Goal: Task Accomplishment & Management: Complete application form

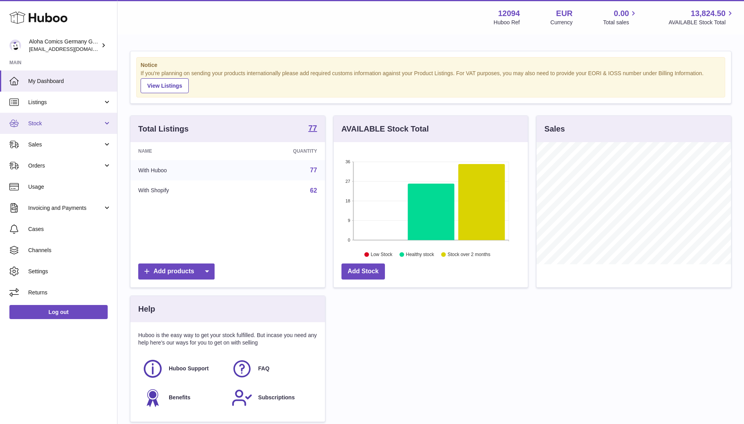
click at [86, 125] on span "Stock" at bounding box center [65, 123] width 75 height 7
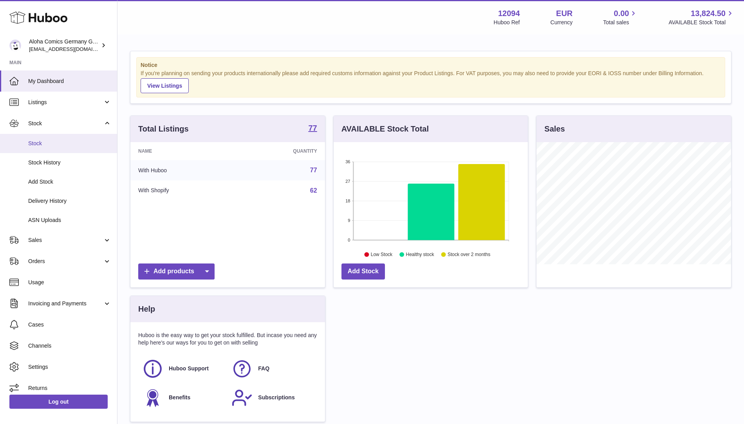
click at [86, 135] on link "Stock" at bounding box center [58, 143] width 117 height 19
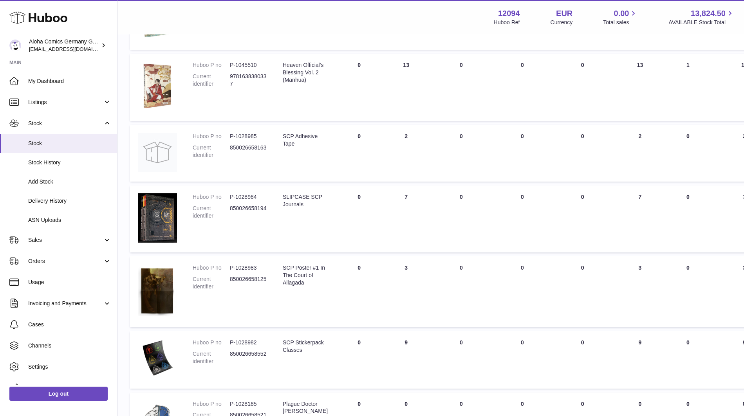
scroll to position [367, 0]
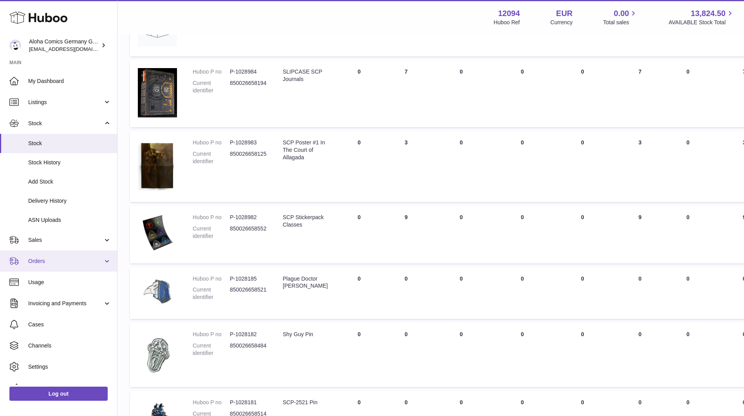
click at [67, 264] on span "Orders" at bounding box center [65, 261] width 75 height 7
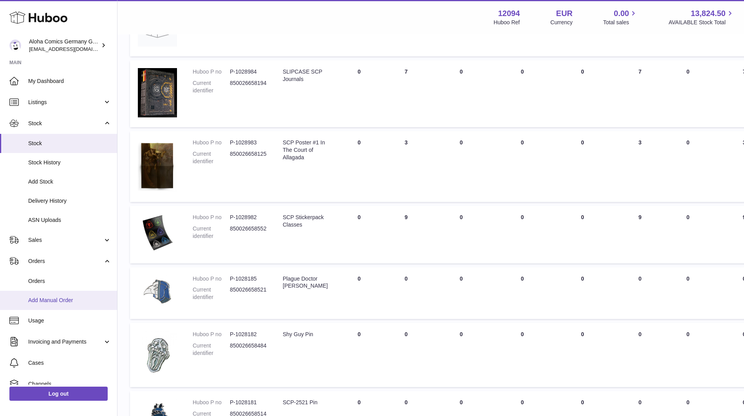
click at [70, 303] on span "Add Manual Order" at bounding box center [69, 300] width 83 height 7
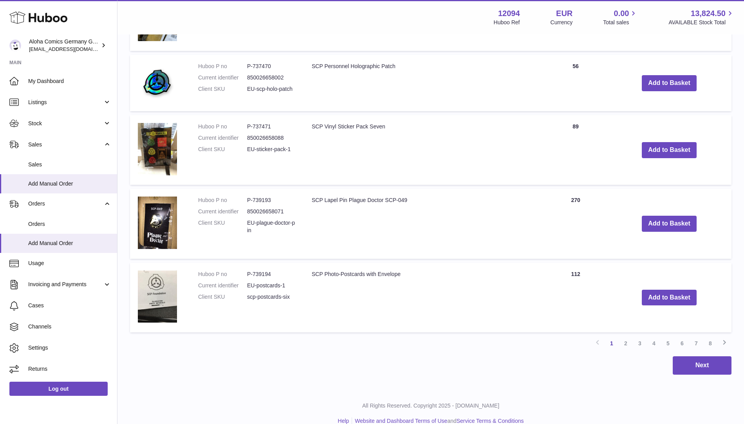
scroll to position [665, 0]
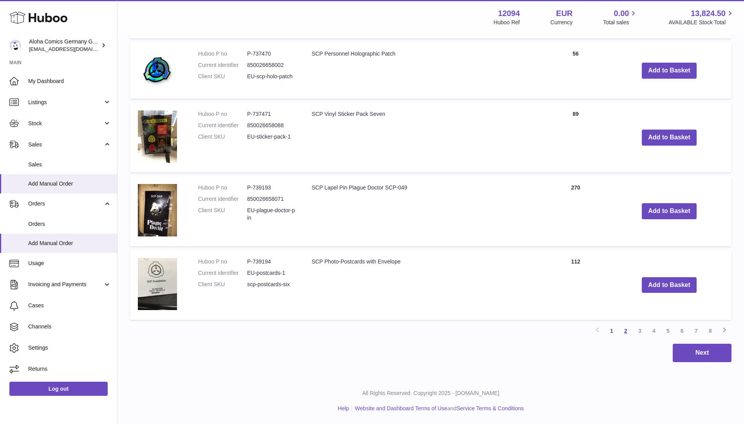
click at [628, 331] on link "2" at bounding box center [626, 331] width 14 height 14
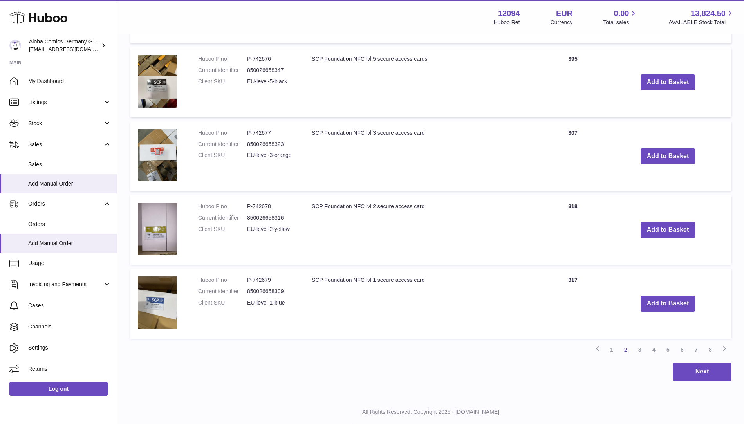
scroll to position [670, 0]
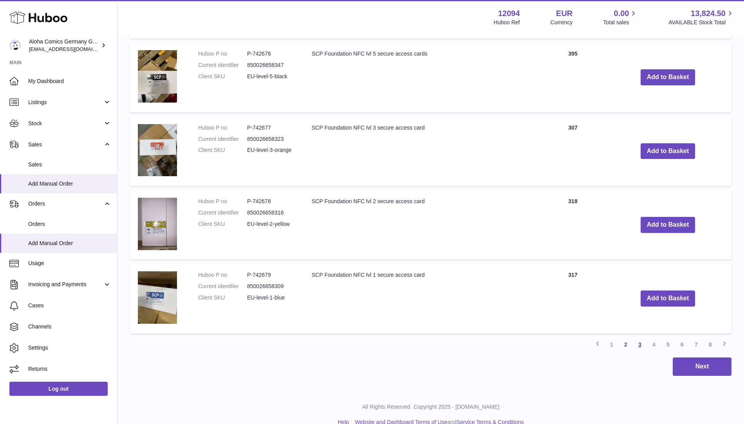
click at [640, 348] on link "3" at bounding box center [640, 345] width 14 height 14
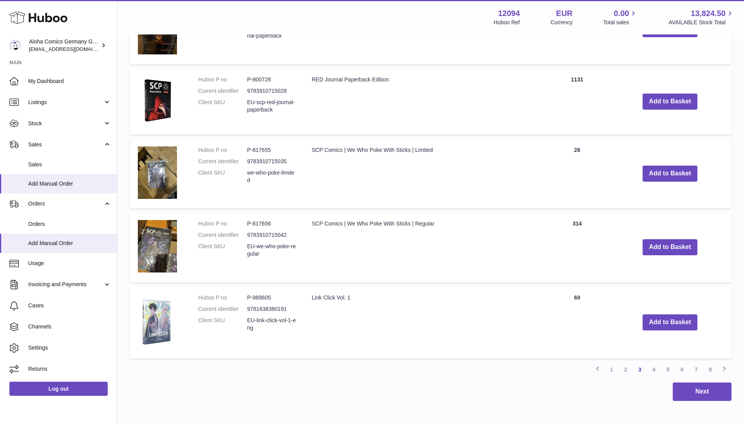
scroll to position [677, 0]
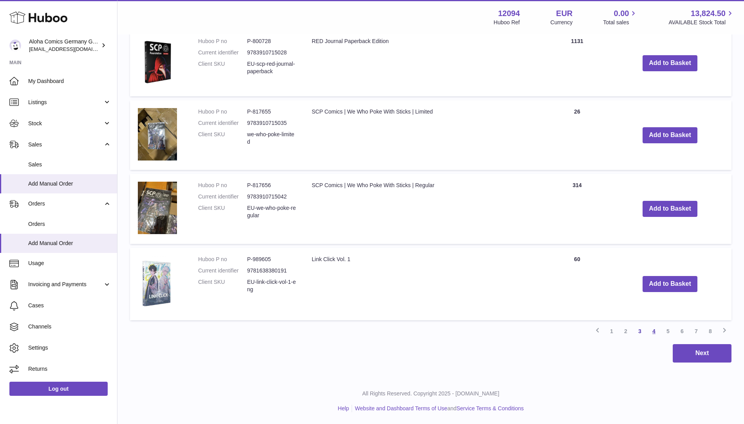
click at [656, 334] on link "4" at bounding box center [654, 331] width 14 height 14
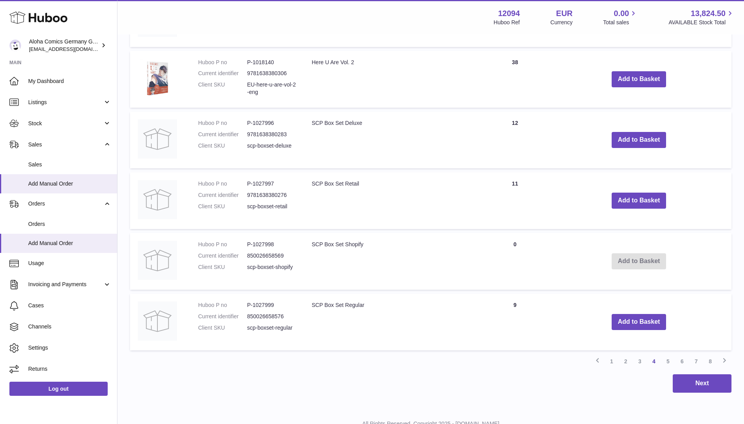
scroll to position [563, 0]
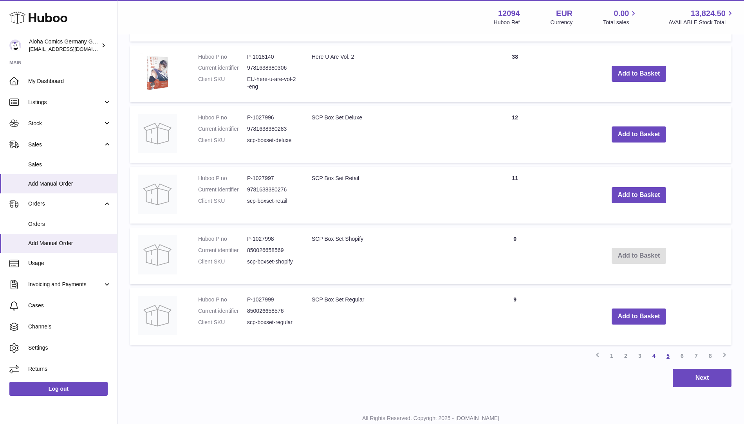
click at [666, 357] on link "5" at bounding box center [668, 356] width 14 height 14
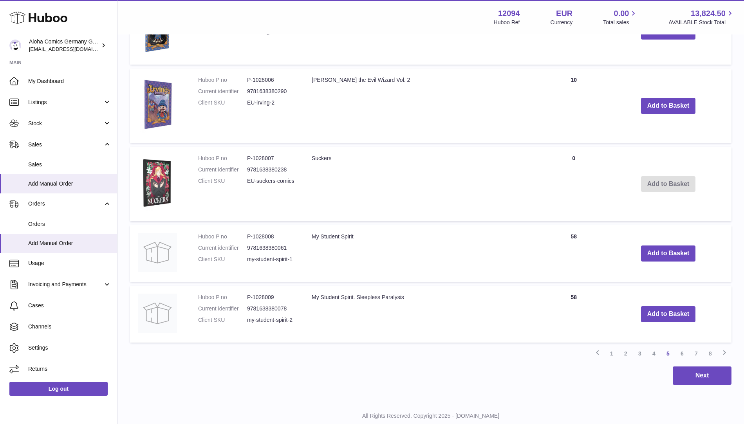
scroll to position [612, 0]
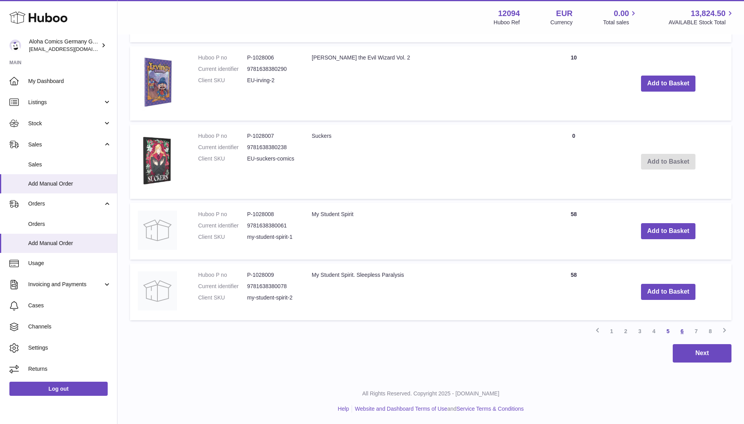
click at [683, 333] on link "6" at bounding box center [682, 331] width 14 height 14
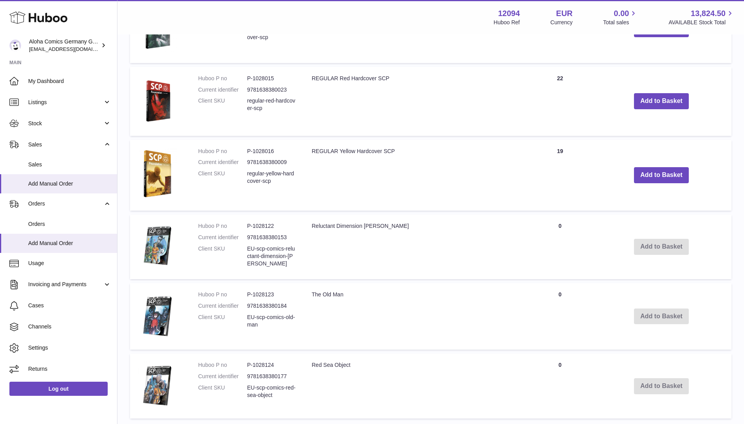
scroll to position [611, 0]
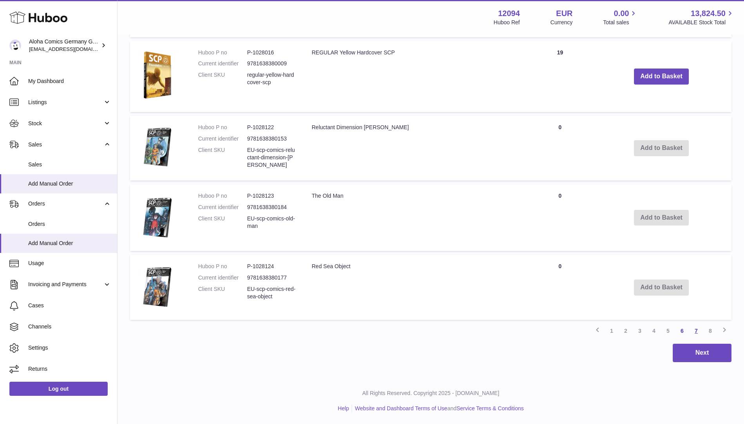
click at [695, 334] on link "7" at bounding box center [696, 331] width 14 height 14
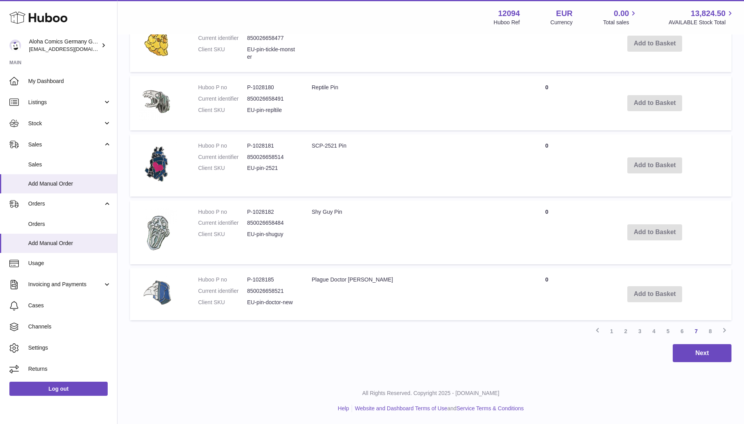
scroll to position [569, 0]
click at [714, 329] on link "8" at bounding box center [710, 331] width 14 height 14
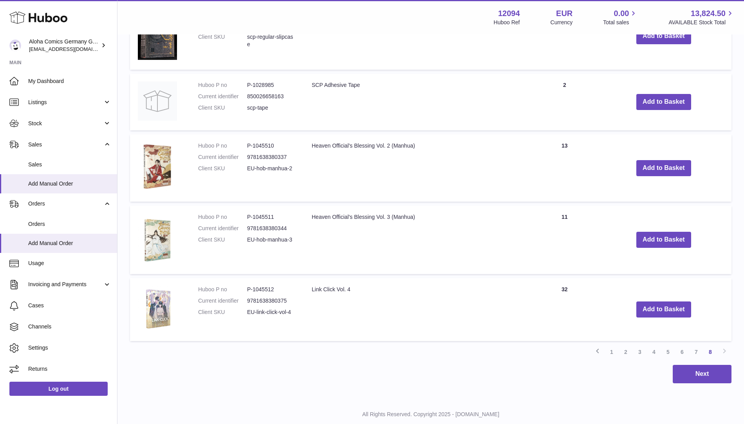
scroll to position [404, 0]
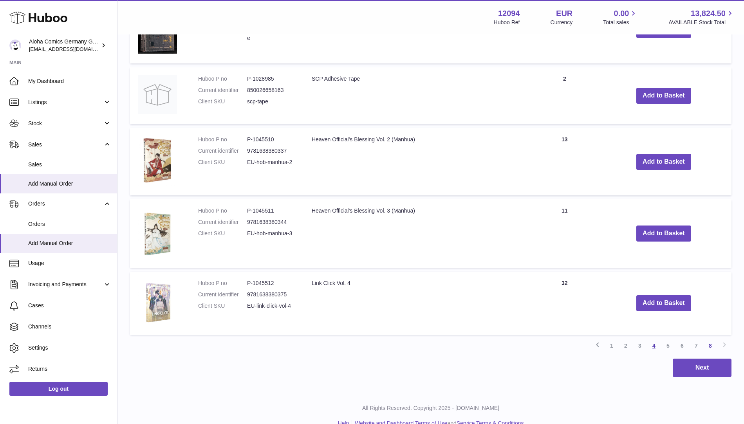
click at [652, 346] on link "4" at bounding box center [654, 346] width 14 height 14
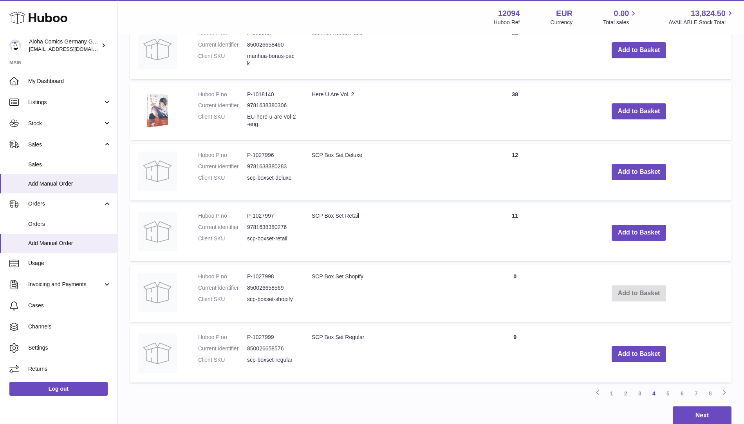
scroll to position [588, 0]
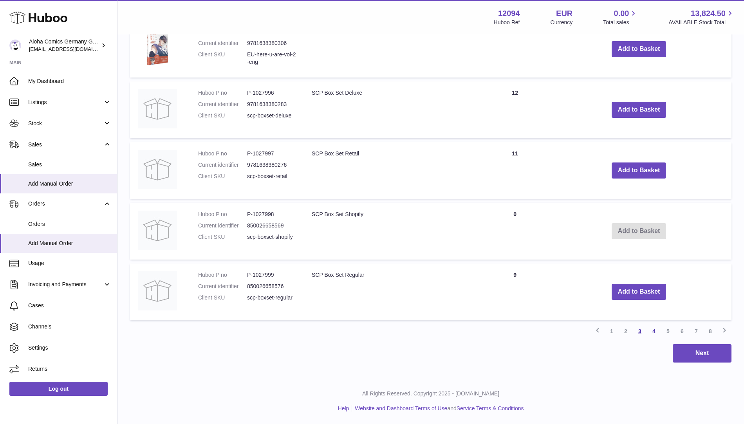
click at [638, 332] on link "3" at bounding box center [640, 331] width 14 height 14
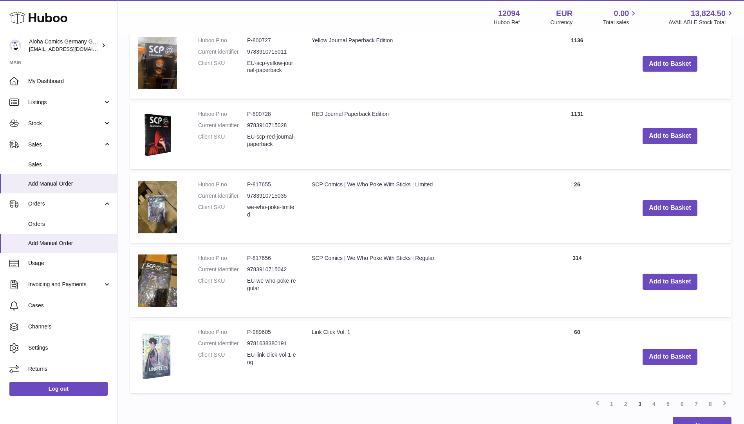
scroll to position [204, 0]
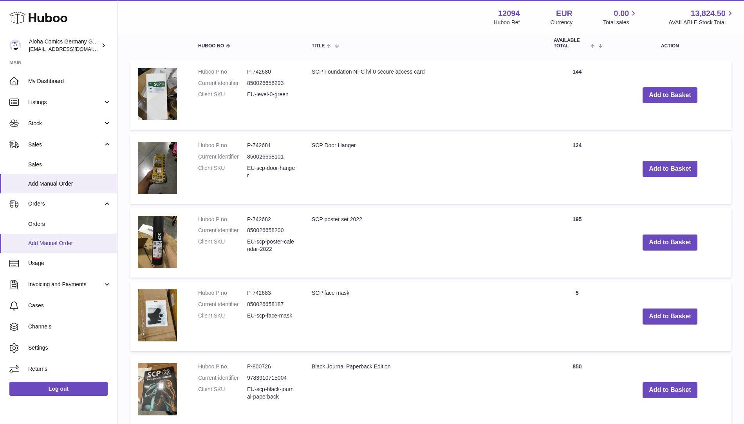
click at [73, 247] on link "Add Manual Order" at bounding box center [58, 243] width 117 height 19
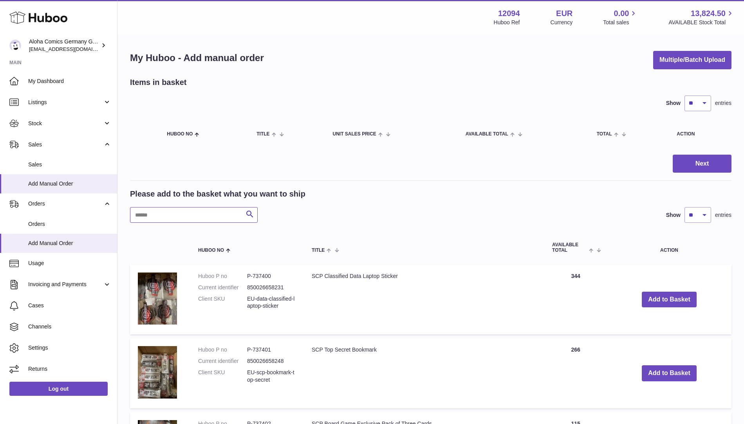
click at [200, 214] on input "text" at bounding box center [194, 215] width 128 height 16
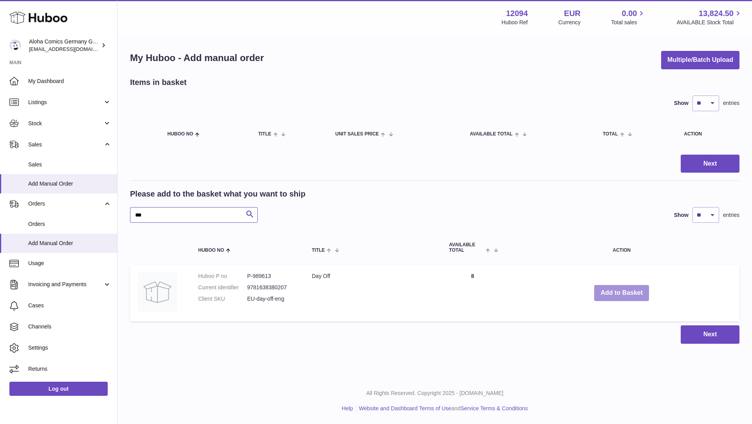
type input "***"
click at [621, 295] on button "Add to Basket" at bounding box center [621, 293] width 55 height 16
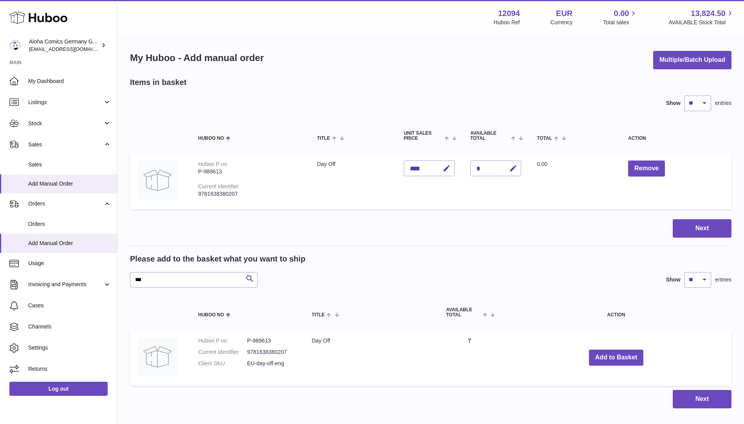
click at [492, 169] on div "*" at bounding box center [495, 169] width 51 height 16
click at [504, 171] on button "button" at bounding box center [512, 169] width 18 height 16
type input "*"
click at [602, 188] on td "Total 0.00" at bounding box center [574, 181] width 91 height 57
click at [691, 230] on button "Next" at bounding box center [702, 228] width 59 height 18
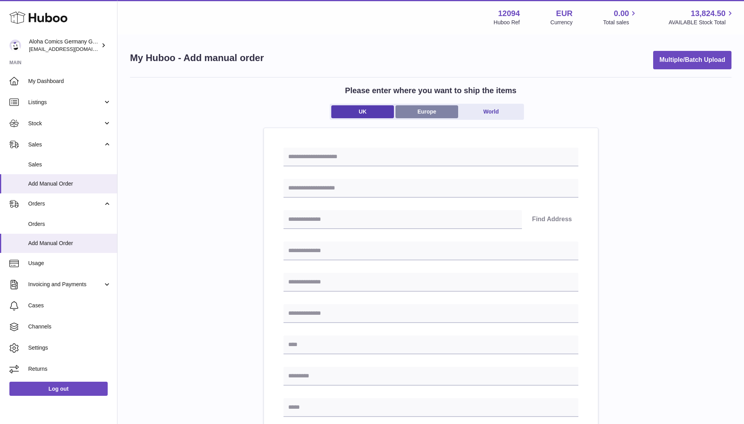
click at [432, 113] on link "Europe" at bounding box center [427, 111] width 63 height 13
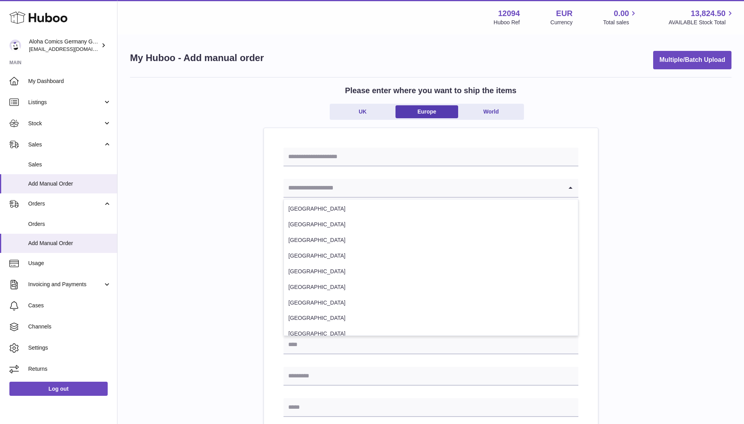
click at [351, 188] on input "Search for option" at bounding box center [423, 188] width 279 height 18
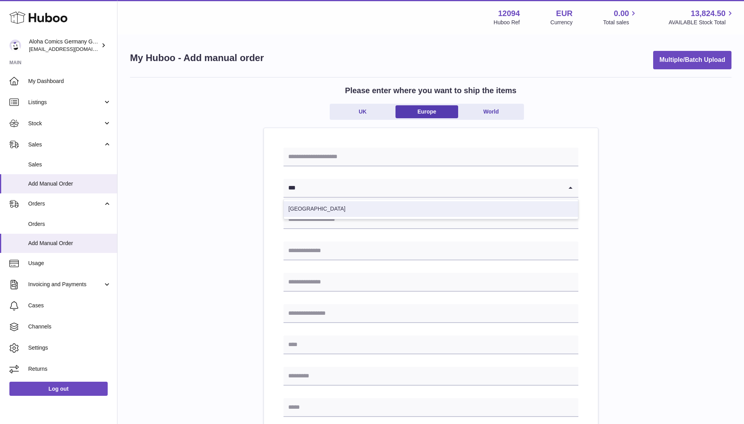
click at [352, 208] on li "[GEOGRAPHIC_DATA]" at bounding box center [431, 209] width 294 height 16
type input "***"
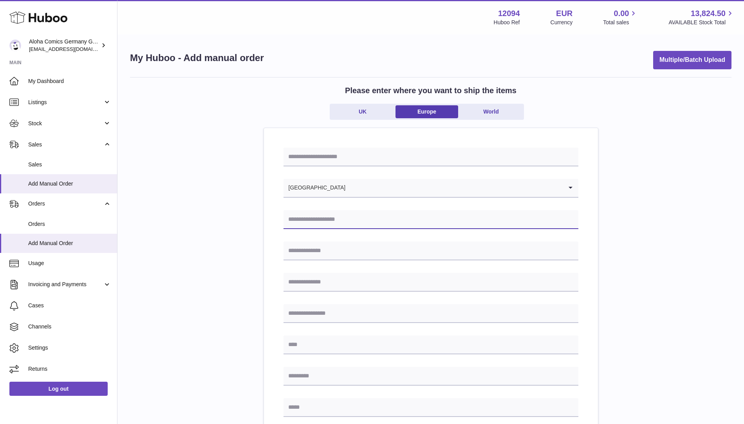
click at [338, 215] on input "text" at bounding box center [431, 219] width 295 height 19
paste input "**********"
click at [315, 219] on input "**********" at bounding box center [431, 219] width 295 height 19
type input "**********"
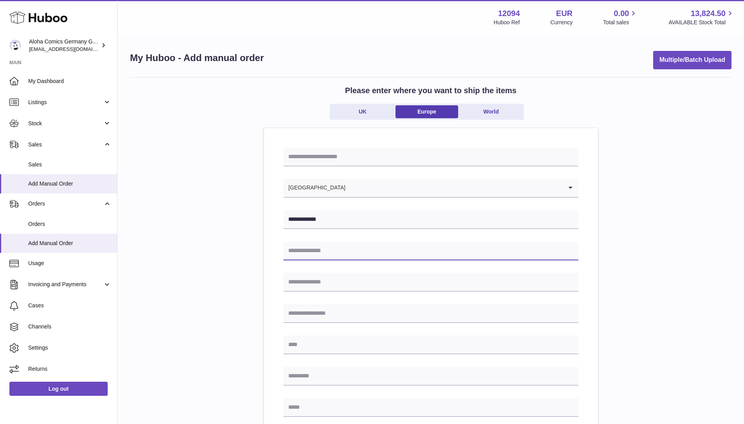
click at [332, 247] on input "text" at bounding box center [431, 251] width 295 height 19
click at [301, 254] on input "text" at bounding box center [431, 251] width 295 height 19
paste input "**********"
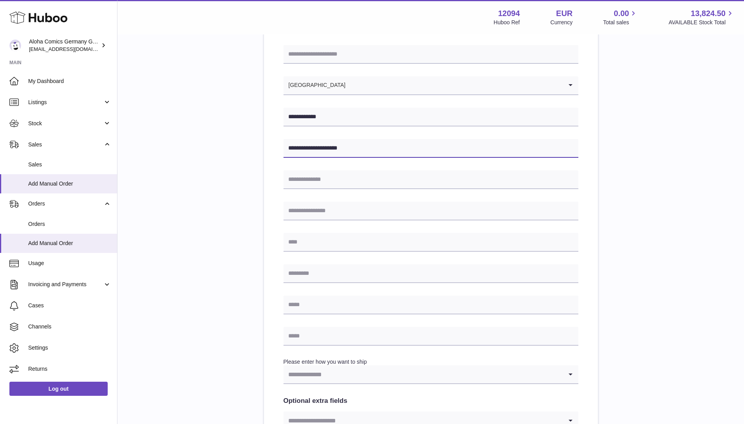
scroll to position [278, 0]
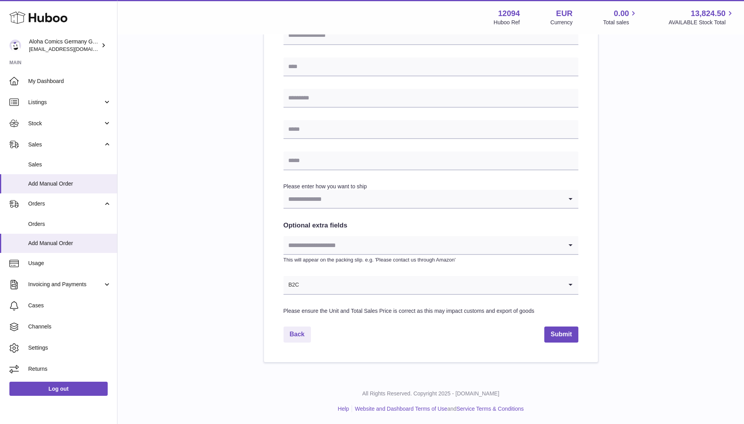
type input "**********"
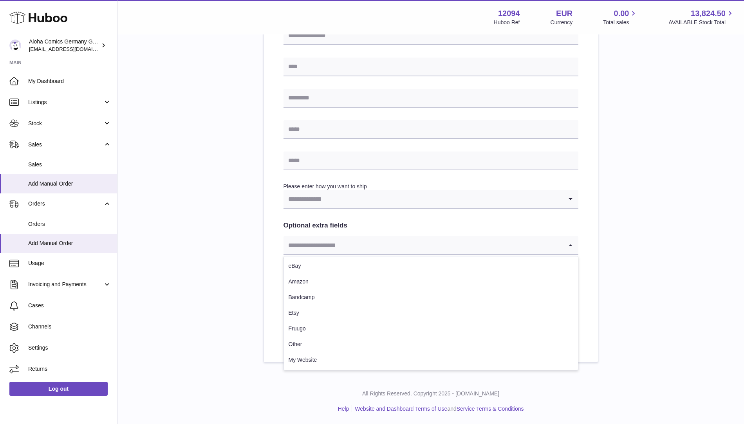
click at [326, 242] on input "Search for option" at bounding box center [423, 245] width 279 height 18
click at [325, 267] on li "eBay" at bounding box center [431, 266] width 294 height 16
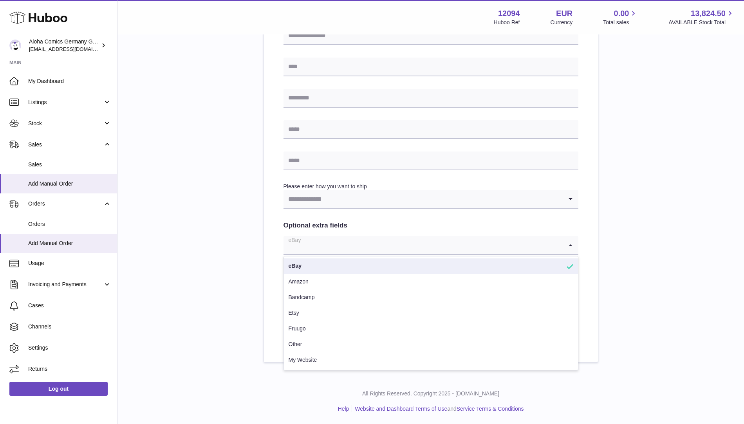
click at [320, 249] on input "Search for option" at bounding box center [423, 245] width 279 height 18
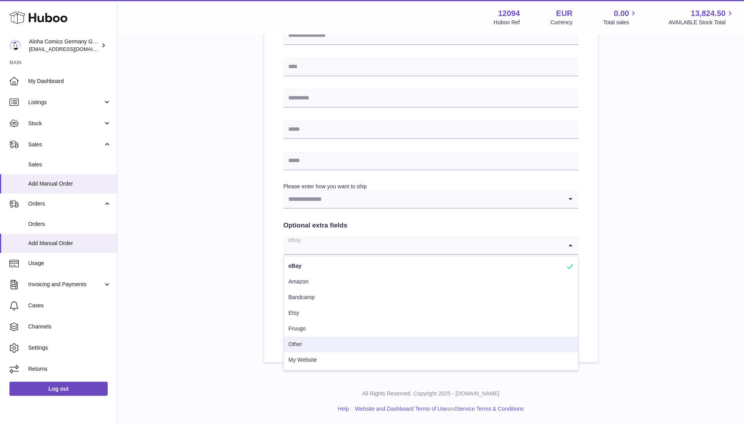
click at [309, 343] on li "Other" at bounding box center [431, 345] width 294 height 16
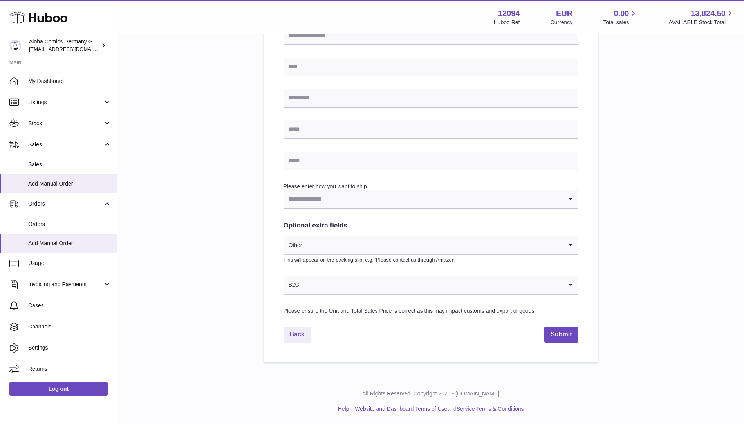
click at [321, 283] on input "Search for option" at bounding box center [431, 285] width 263 height 18
click at [340, 200] on input "Search for option" at bounding box center [423, 199] width 279 height 18
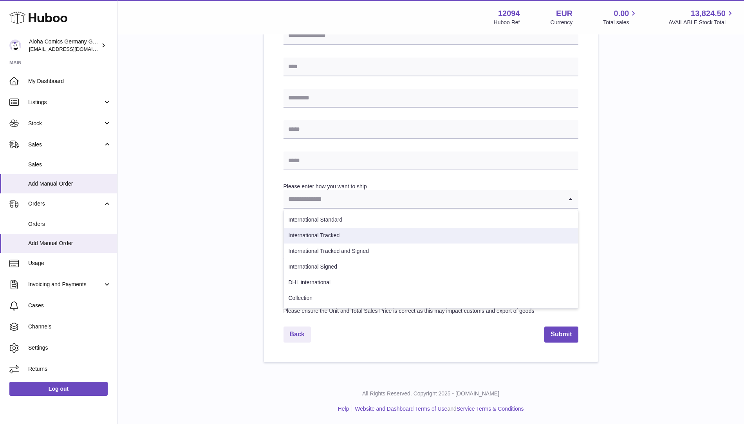
click at [339, 238] on li "International Tracked" at bounding box center [431, 236] width 294 height 16
